Goal: Information Seeking & Learning: Learn about a topic

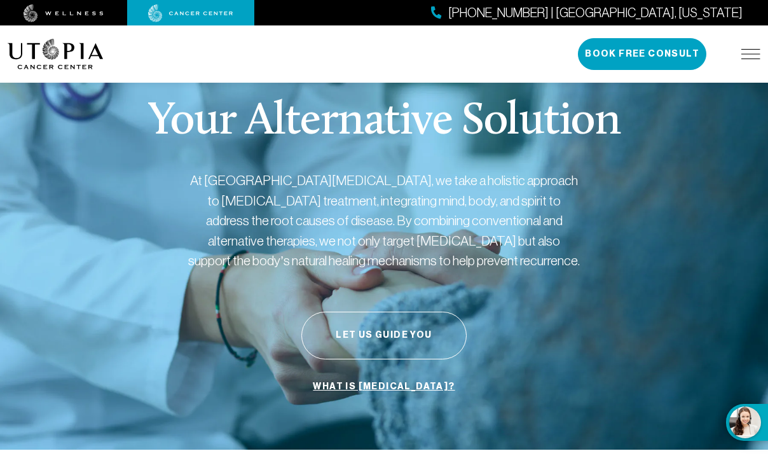
scroll to position [10, 0]
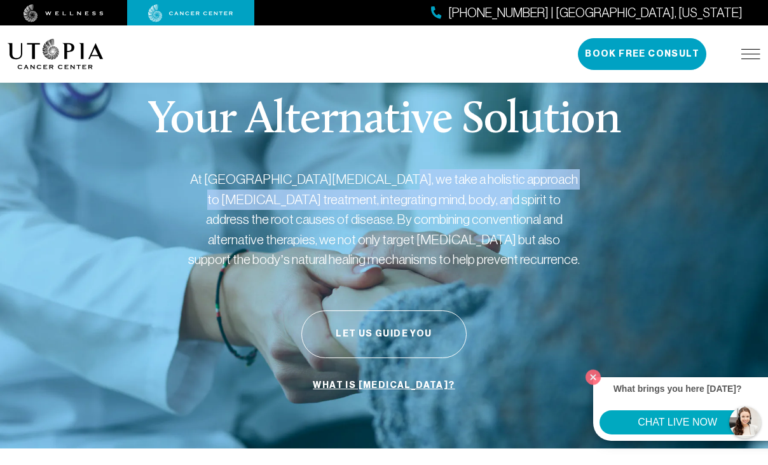
drag, startPoint x: 366, startPoint y: 178, endPoint x: 418, endPoint y: 207, distance: 59.8
click at [418, 207] on p "At [GEOGRAPHIC_DATA][MEDICAL_DATA], we take a holistic approach to [MEDICAL_DAT…" at bounding box center [384, 219] width 394 height 100
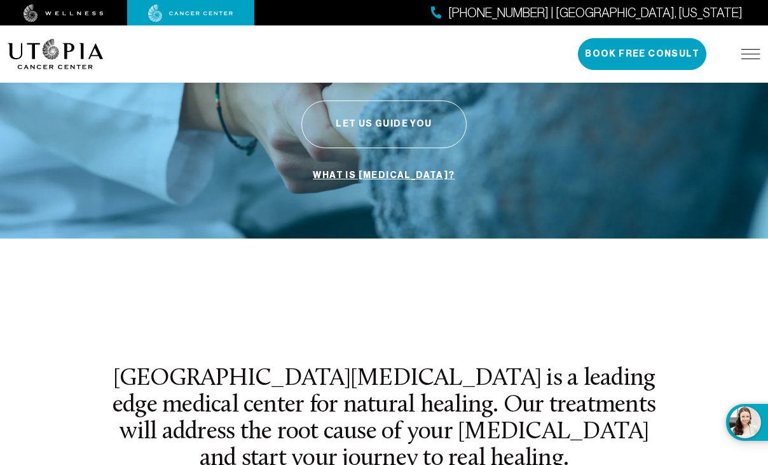
scroll to position [0, 0]
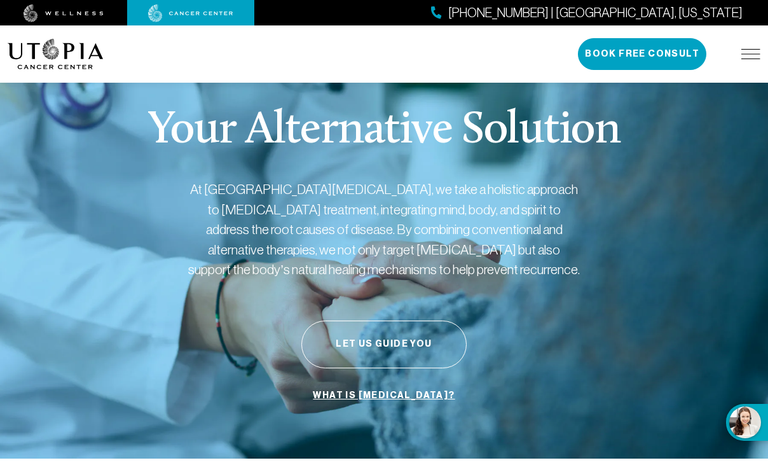
click at [748, 55] on img at bounding box center [750, 54] width 19 height 10
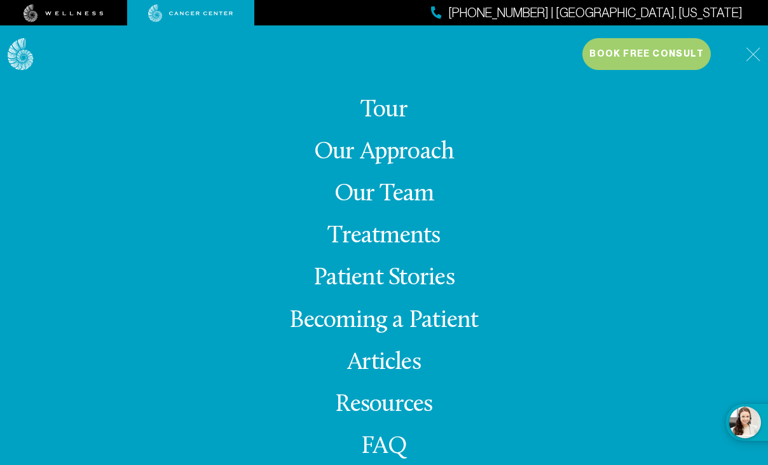
click at [400, 240] on link "Treatments" at bounding box center [383, 236] width 113 height 25
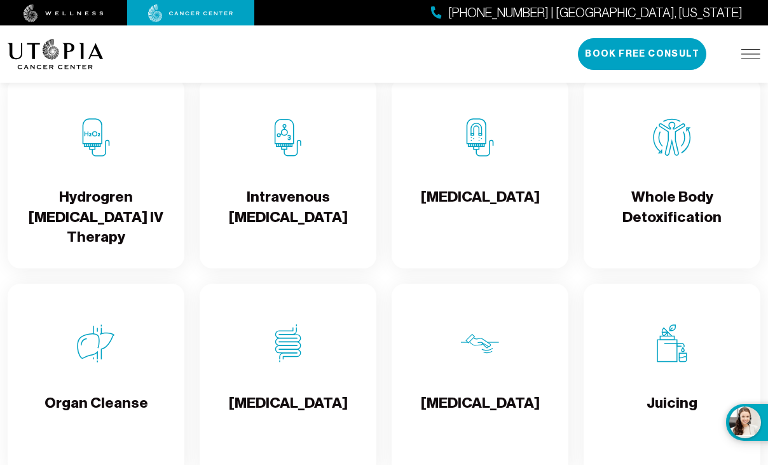
scroll to position [1555, 0]
